Goal: Find specific page/section

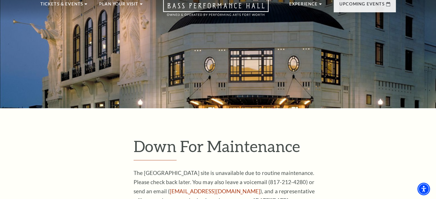
scroll to position [3, 0]
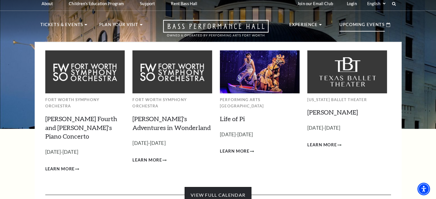
click at [230, 187] on link "View Full Calendar" at bounding box center [218, 195] width 67 height 16
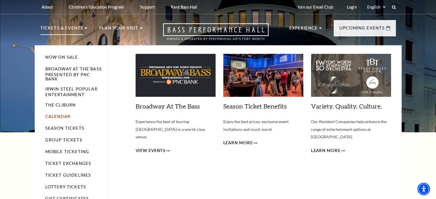
click at [68, 116] on link "Calendar" at bounding box center [57, 116] width 25 height 5
click at [80, 27] on p "Tickets & Events" at bounding box center [61, 30] width 43 height 10
